Goal: Use online tool/utility: Utilize a website feature to perform a specific function

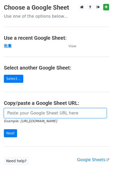
click at [31, 113] on input "url" at bounding box center [55, 113] width 103 height 10
paste input "https://docs.google.com/spreadsheets/d/1OdUcEapwDADx0zbrvSCU0vXH1fP2oNqM76vy0e6…"
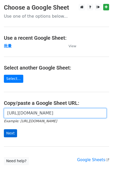
type input "https://docs.google.com/spreadsheets/d/1OdUcEapwDADx0zbrvSCU0vXH1fP2oNqM76vy0e6…"
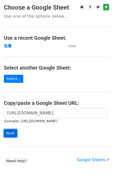
click at [11, 130] on input "Next" at bounding box center [10, 133] width 13 height 8
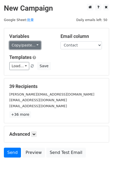
click at [20, 46] on link "Copy/paste..." at bounding box center [25, 45] width 32 height 8
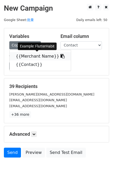
click at [25, 54] on link "{{Merchant Name}}" at bounding box center [41, 56] width 62 height 8
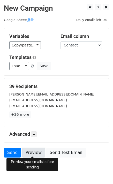
click at [29, 152] on link "Preview" at bounding box center [33, 153] width 23 height 10
